Goal: Complete application form

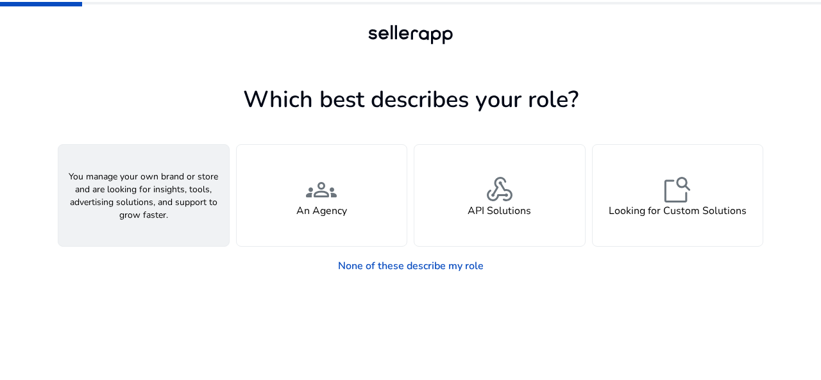
click at [140, 186] on span "person" at bounding box center [143, 189] width 31 height 31
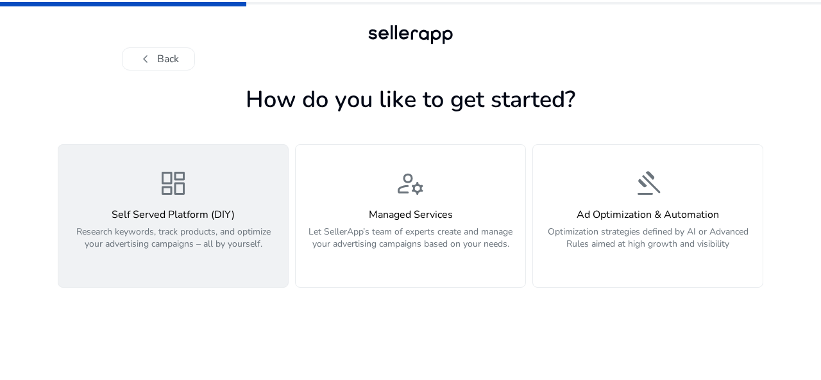
click at [194, 209] on h4 "Self Served Platform (DIY)" at bounding box center [173, 215] width 214 height 12
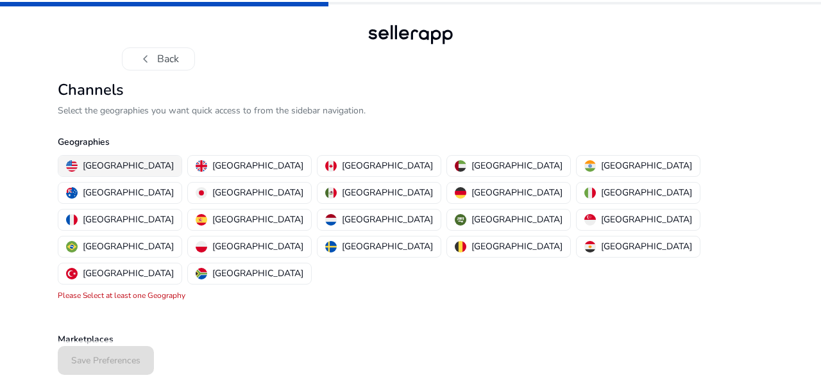
click at [126, 165] on p "[GEOGRAPHIC_DATA]" at bounding box center [128, 165] width 91 height 13
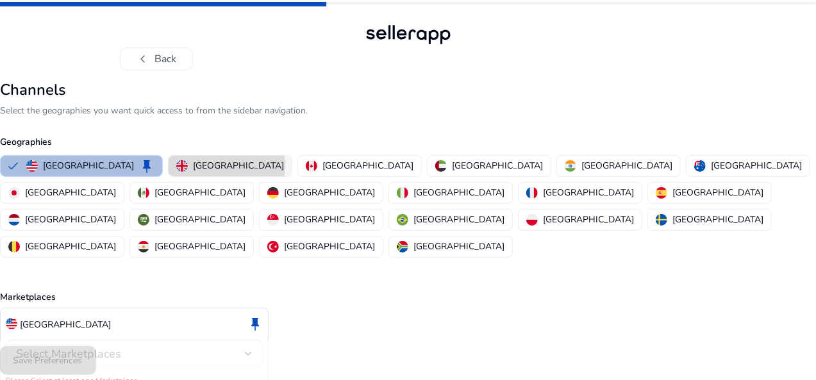
click at [245, 167] on p "[GEOGRAPHIC_DATA]" at bounding box center [238, 165] width 91 height 13
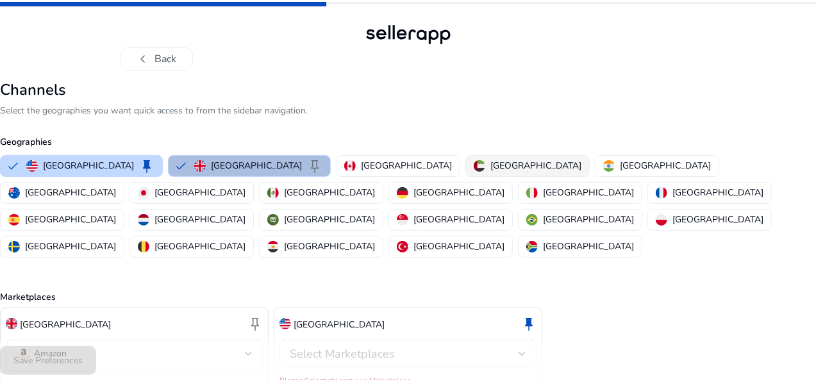
click at [491, 160] on p "[GEOGRAPHIC_DATA]" at bounding box center [536, 165] width 91 height 13
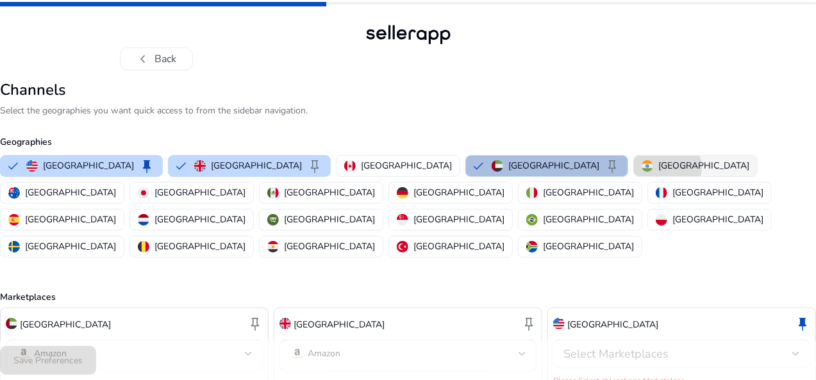
click at [659, 167] on p "[GEOGRAPHIC_DATA]" at bounding box center [704, 165] width 91 height 13
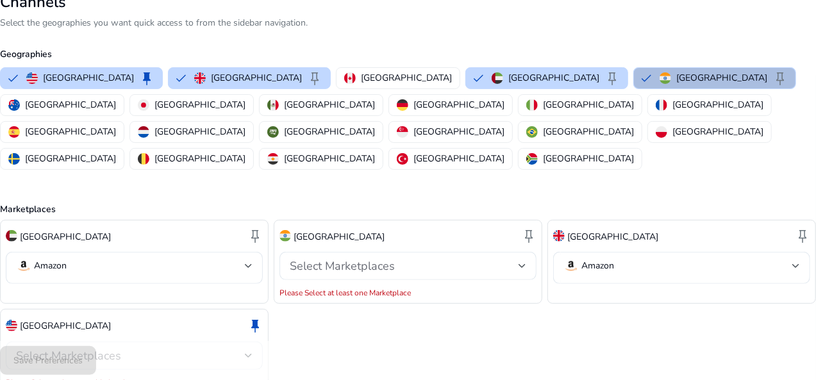
scroll to position [88, 0]
click at [517, 251] on div "Select Marketplaces" at bounding box center [408, 265] width 257 height 28
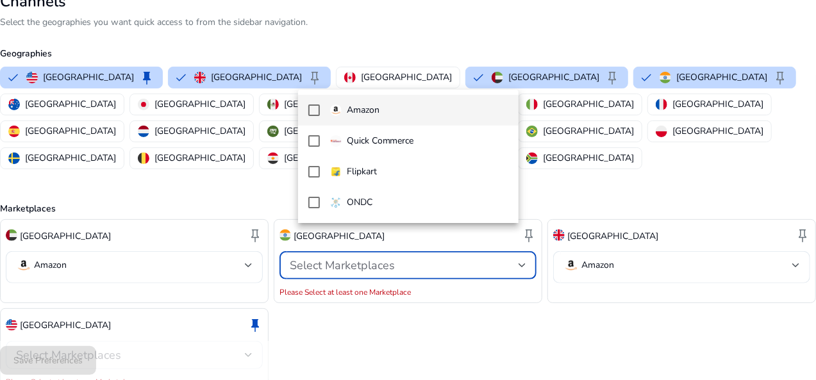
click at [408, 110] on span "Amazon" at bounding box center [419, 110] width 178 height 14
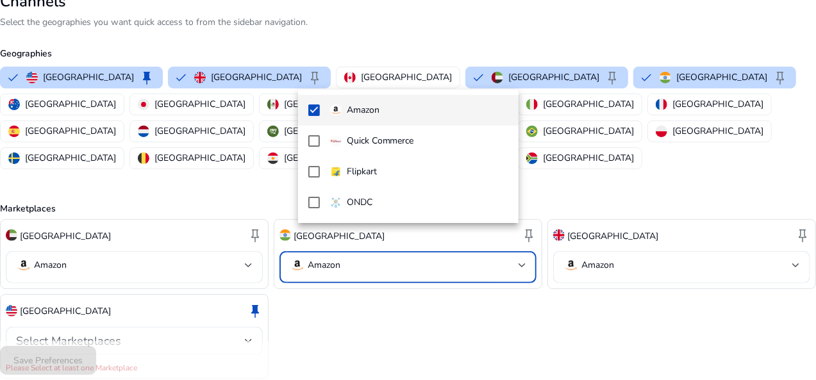
click at [490, 296] on div at bounding box center [408, 190] width 816 height 380
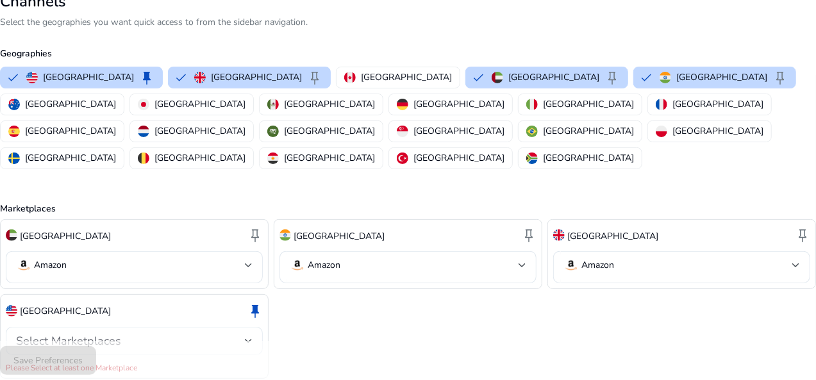
click at [245, 334] on div "Select Marketplaces" at bounding box center [130, 341] width 229 height 14
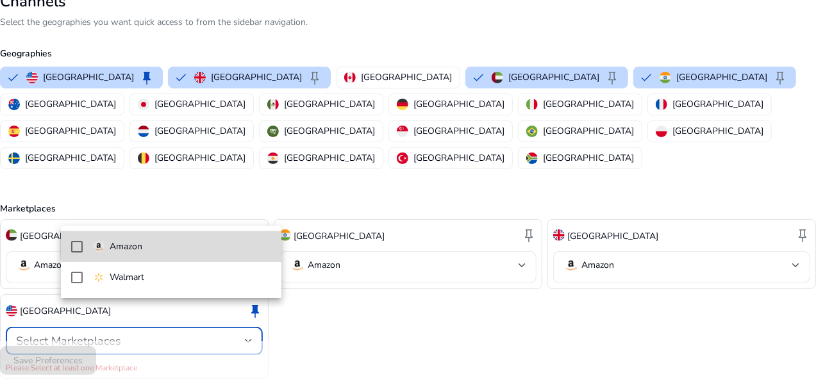
click at [172, 244] on span "Amazon" at bounding box center [182, 247] width 178 height 14
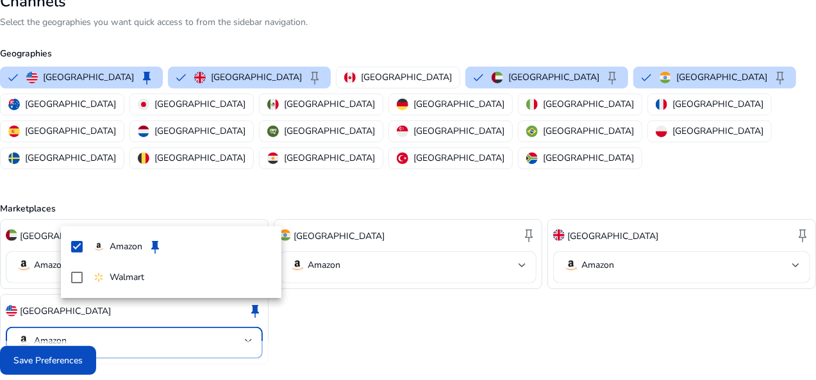
click at [421, 309] on div at bounding box center [408, 190] width 816 height 380
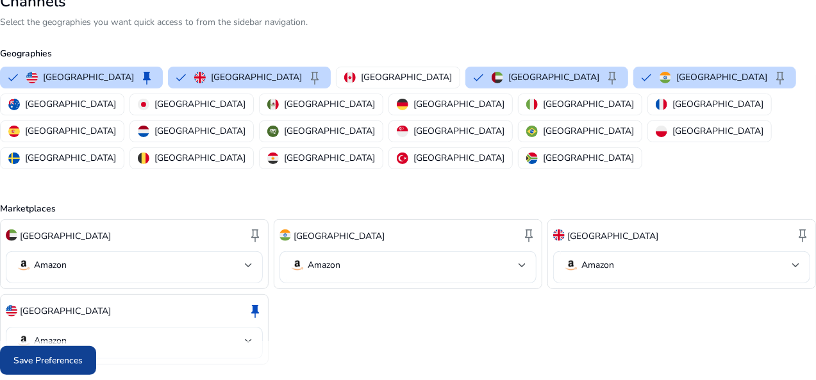
click at [83, 366] on span "Save Preferences" at bounding box center [47, 360] width 69 height 13
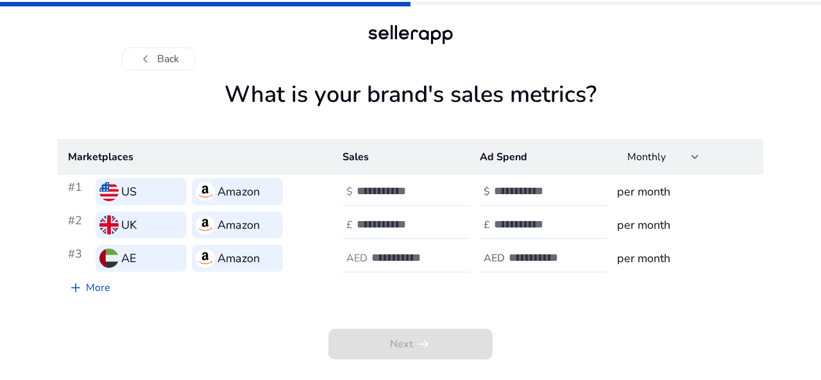
click at [459, 335] on span "Next arrow_right_alt" at bounding box center [410, 344] width 164 height 31
click at [435, 355] on span "Next arrow_right_alt" at bounding box center [410, 344] width 164 height 31
click at [92, 290] on link "add More" at bounding box center [89, 288] width 63 height 26
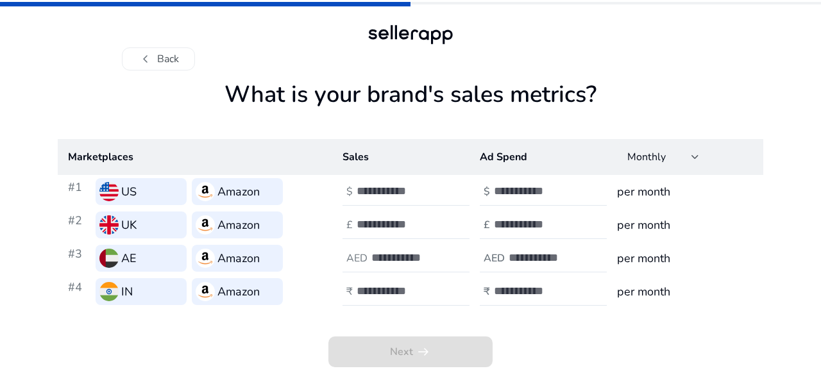
click at [440, 355] on span "Next arrow_right_alt" at bounding box center [410, 352] width 164 height 31
click at [441, 355] on span "Next arrow_right_alt" at bounding box center [410, 352] width 164 height 31
click at [424, 348] on span "Next arrow_right_alt" at bounding box center [410, 352] width 164 height 31
click at [359, 346] on span "Next arrow_right_alt" at bounding box center [410, 352] width 164 height 31
click at [163, 184] on div "US" at bounding box center [141, 191] width 91 height 27
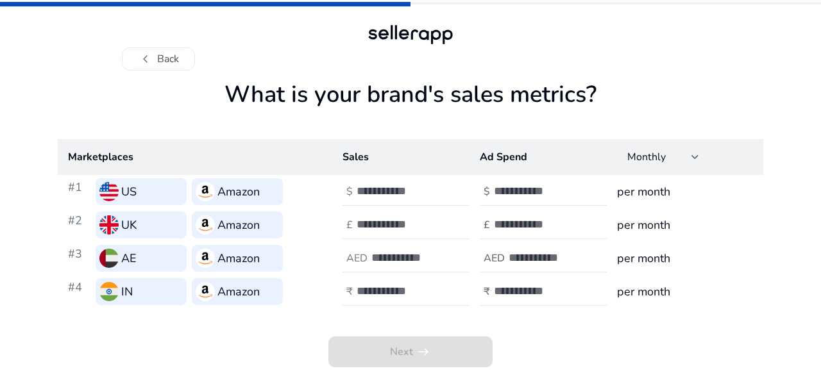
click at [158, 201] on div "US" at bounding box center [141, 191] width 91 height 27
click at [242, 188] on h3 "Amazon" at bounding box center [238, 192] width 42 height 18
click at [698, 164] on div at bounding box center [695, 156] width 8 height 15
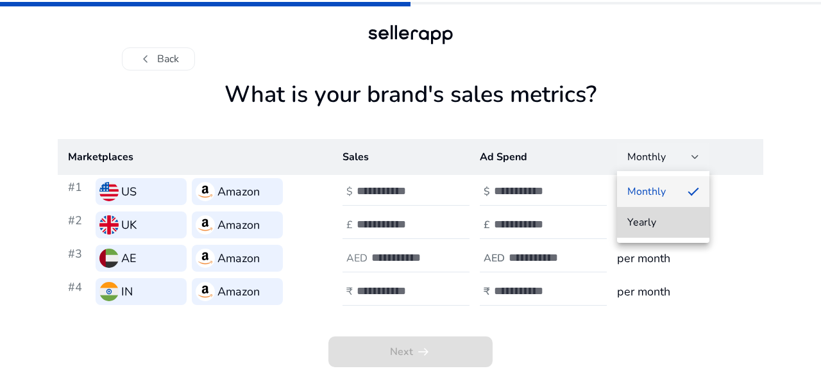
click at [681, 222] on span "Yearly" at bounding box center [663, 222] width 72 height 14
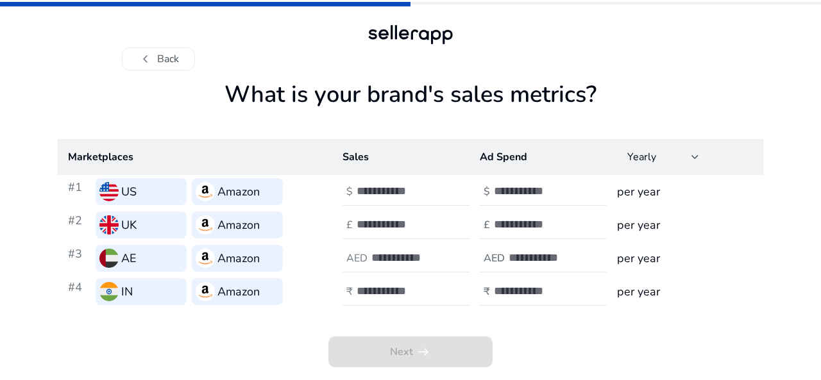
click at [694, 151] on div at bounding box center [695, 156] width 8 height 15
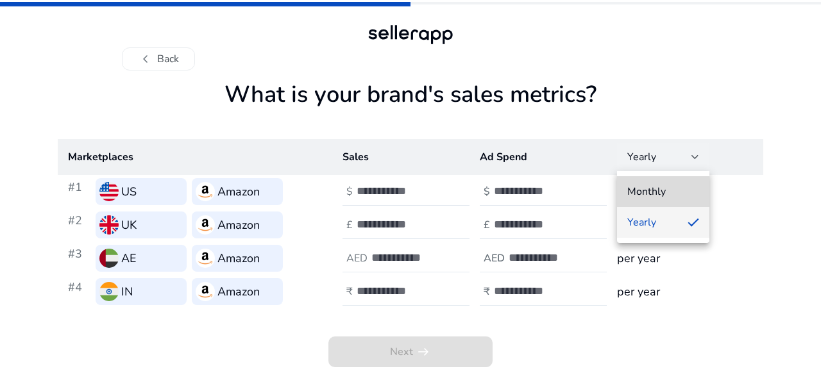
click at [673, 191] on span "Monthly" at bounding box center [663, 192] width 72 height 14
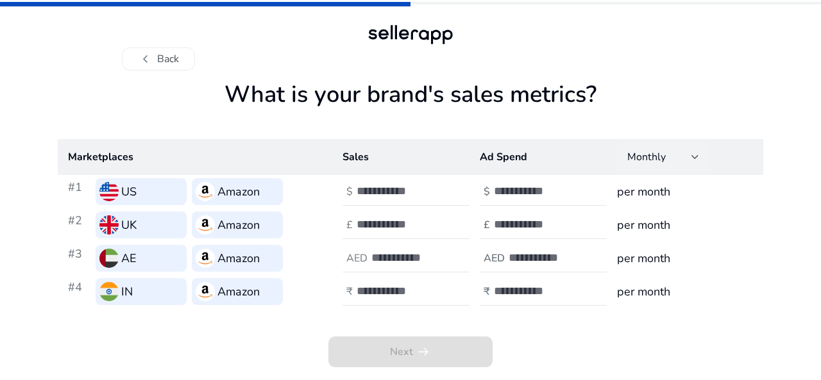
click at [650, 267] on h3 "per month" at bounding box center [685, 258] width 136 height 18
click at [660, 265] on h3 "per month" at bounding box center [685, 258] width 136 height 18
click at [453, 342] on span "Next arrow_right_alt" at bounding box center [410, 352] width 164 height 31
click at [143, 58] on span "chevron_left" at bounding box center [145, 58] width 15 height 15
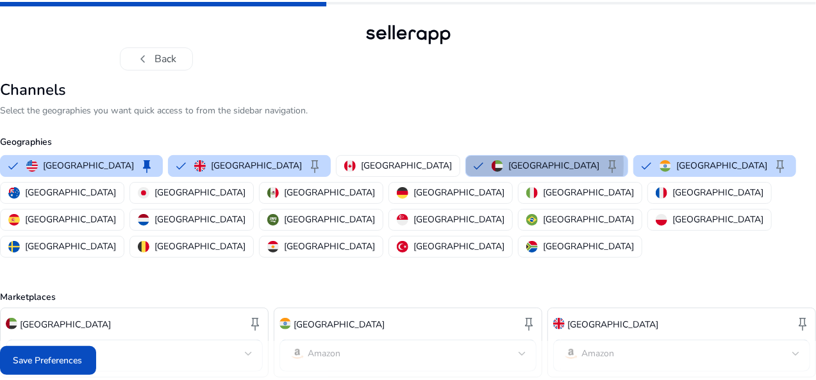
click at [466, 164] on button "[GEOGRAPHIC_DATA] keep" at bounding box center [547, 166] width 162 height 21
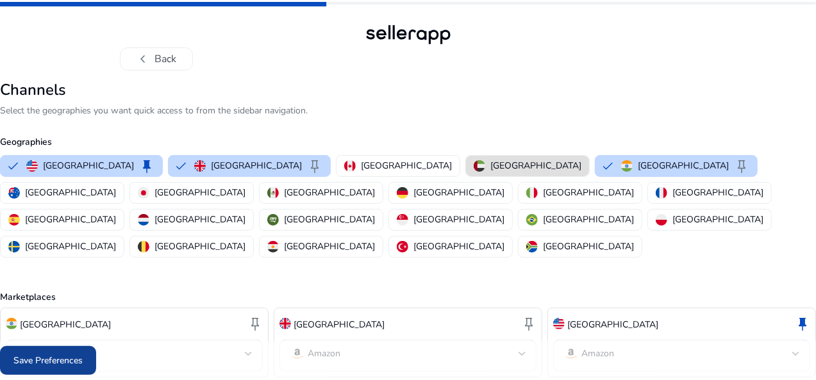
click at [83, 365] on span "Save Preferences" at bounding box center [47, 360] width 69 height 13
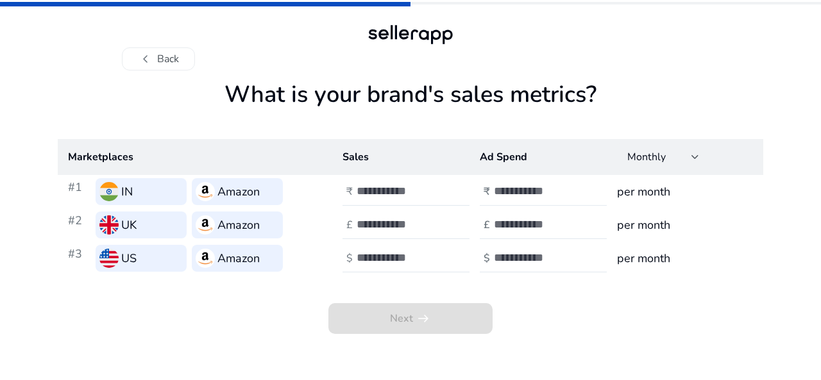
click at [526, 201] on div at bounding box center [551, 192] width 115 height 28
click at [386, 187] on input "number" at bounding box center [400, 191] width 87 height 14
type input "***"
click at [381, 219] on input "number" at bounding box center [400, 224] width 87 height 14
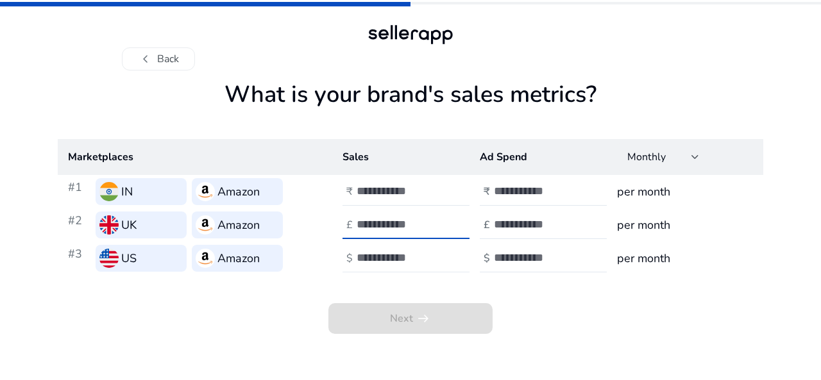
type input "**"
click at [371, 260] on input "number" at bounding box center [400, 258] width 87 height 14
type input "**"
click at [388, 326] on span "Next arrow_right_alt" at bounding box center [410, 318] width 164 height 31
drag, startPoint x: 548, startPoint y: 192, endPoint x: 512, endPoint y: 191, distance: 35.9
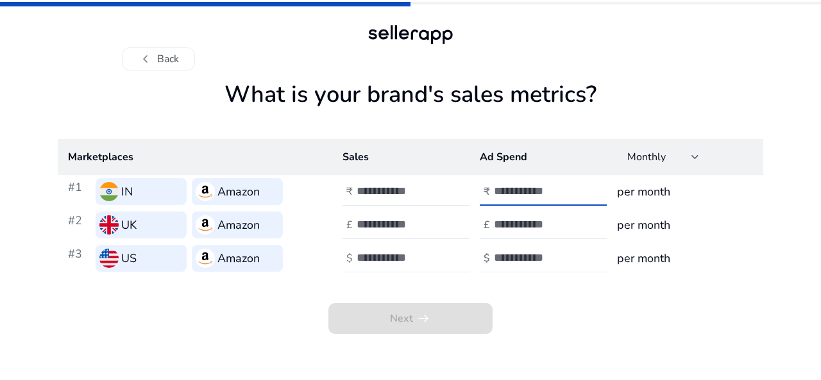
click at [512, 191] on input "number" at bounding box center [537, 191] width 87 height 14
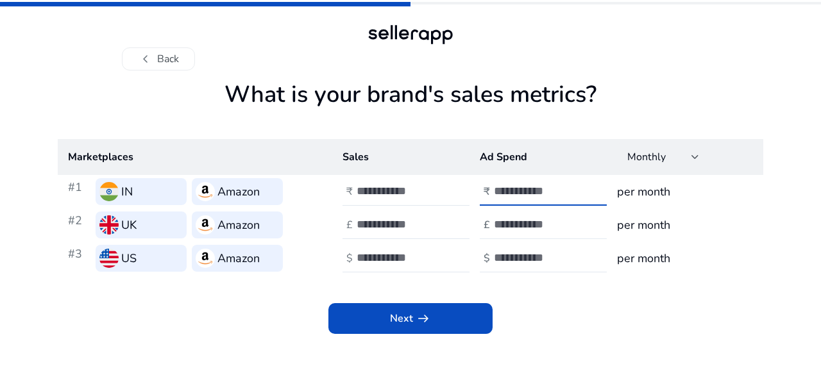
type input "***"
click at [505, 225] on input "number" at bounding box center [537, 224] width 87 height 14
type input "*"
click at [505, 256] on input "number" at bounding box center [537, 258] width 87 height 14
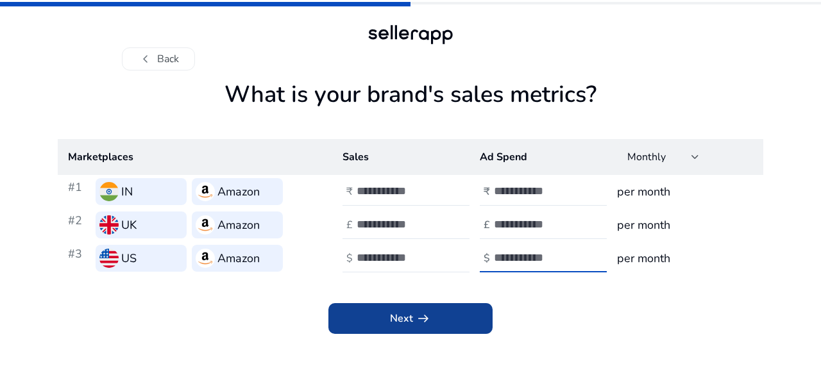
type input "*"
click at [446, 317] on span at bounding box center [410, 318] width 164 height 31
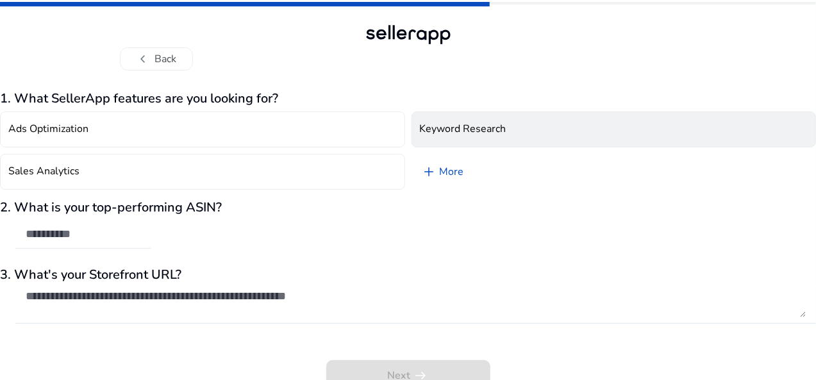
click at [436, 139] on button "Keyword Research" at bounding box center [614, 130] width 405 height 36
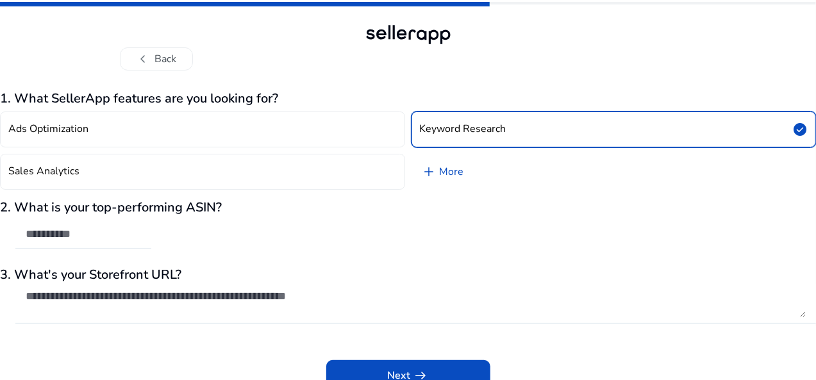
click at [448, 130] on h4 "Keyword Research" at bounding box center [463, 129] width 87 height 12
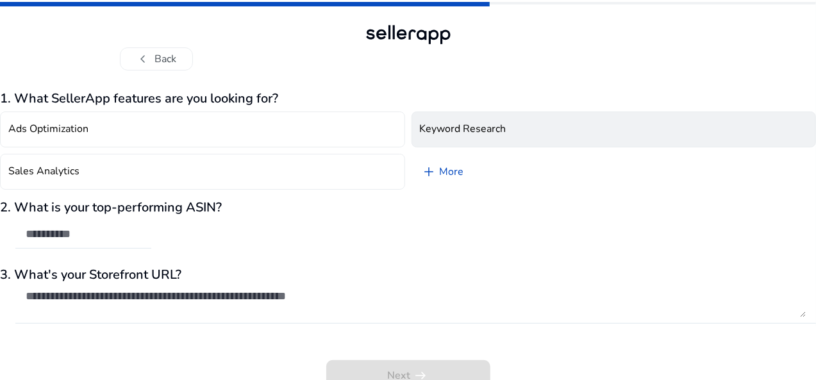
click at [448, 135] on h4 "Keyword Research" at bounding box center [463, 129] width 87 height 12
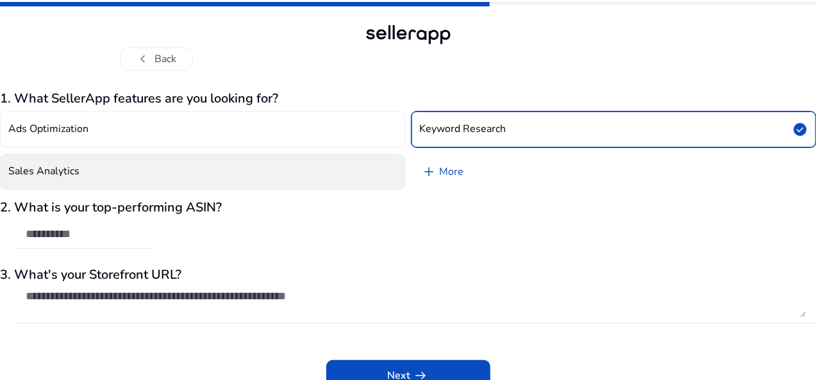
drag, startPoint x: 294, startPoint y: 178, endPoint x: 241, endPoint y: 178, distance: 52.6
click at [241, 178] on button "Sales Analytics" at bounding box center [202, 172] width 405 height 36
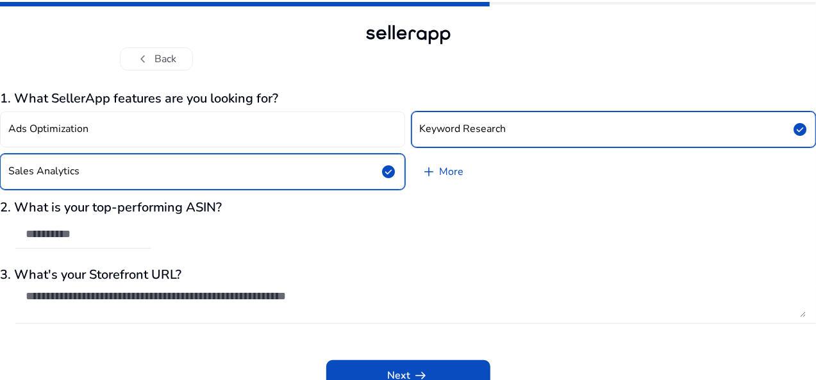
click at [214, 234] on div "2. What is your top-performing ASIN?" at bounding box center [408, 231] width 816 height 62
click at [141, 229] on input "text" at bounding box center [83, 234] width 115 height 14
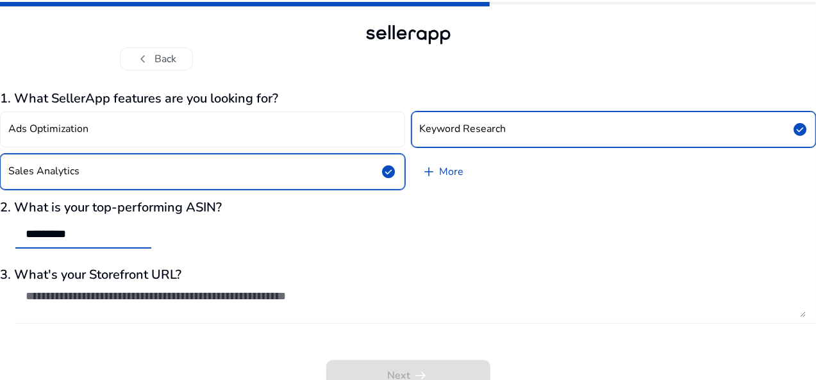
scroll to position [11, 0]
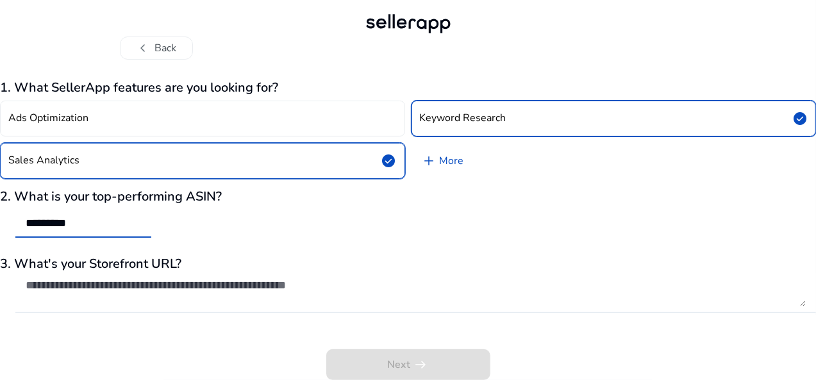
type input "*********"
click at [441, 364] on div "Next arrow_right_alt" at bounding box center [408, 356] width 816 height 49
drag, startPoint x: 153, startPoint y: 221, endPoint x: 0, endPoint y: 207, distance: 153.3
click at [0, 207] on div "chevron_left Back 1. What SellerApp features are you looking for? Ads Optimizat…" at bounding box center [408, 184] width 816 height 391
